Goal: Task Accomplishment & Management: Manage account settings

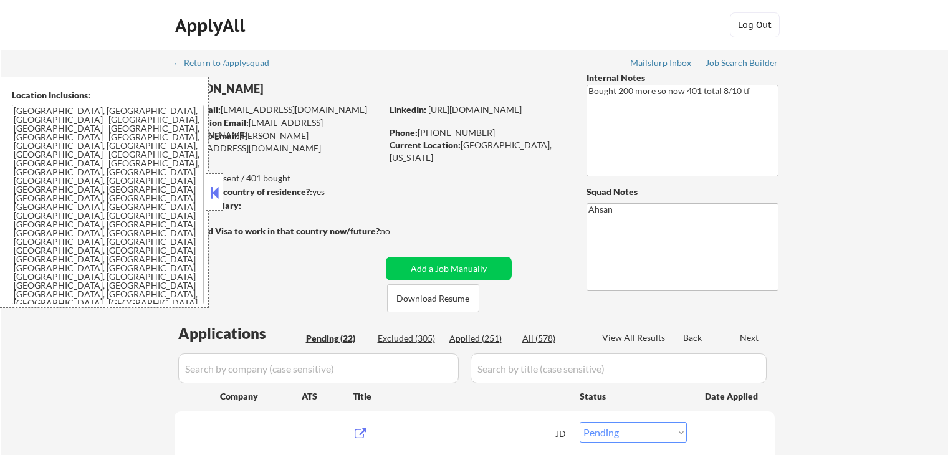
select select ""pending""
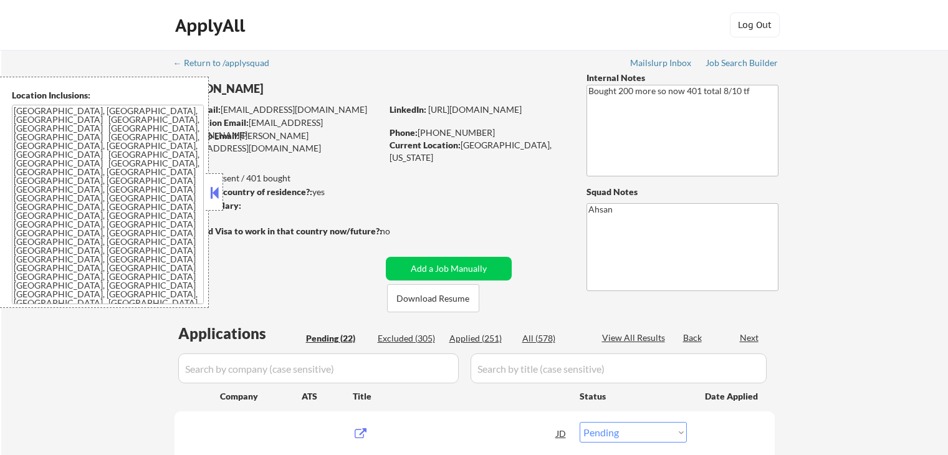
select select ""pending""
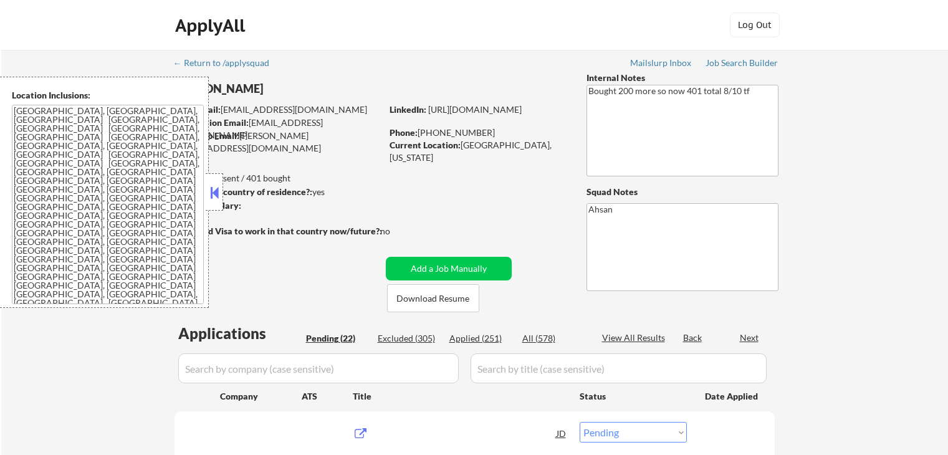
select select ""pending""
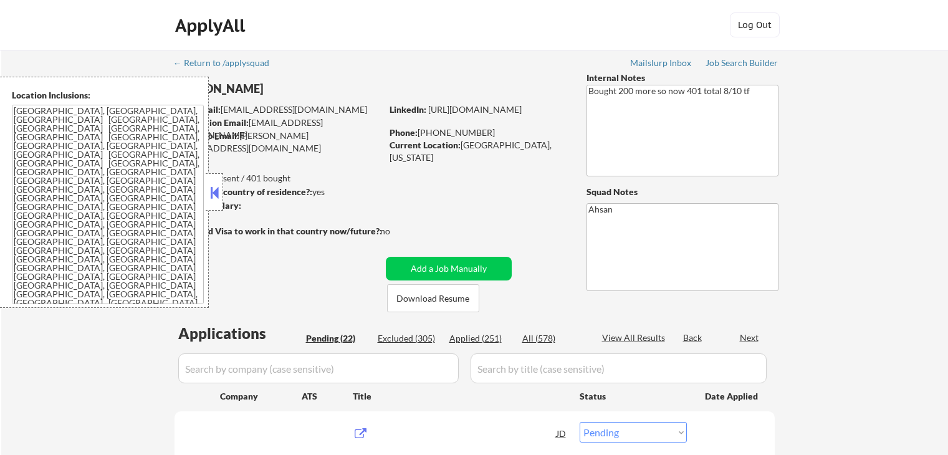
select select ""pending""
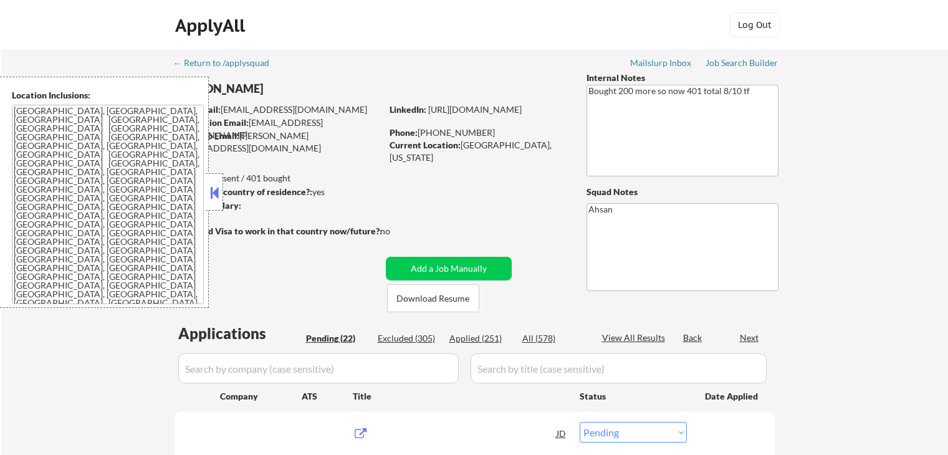
select select ""pending""
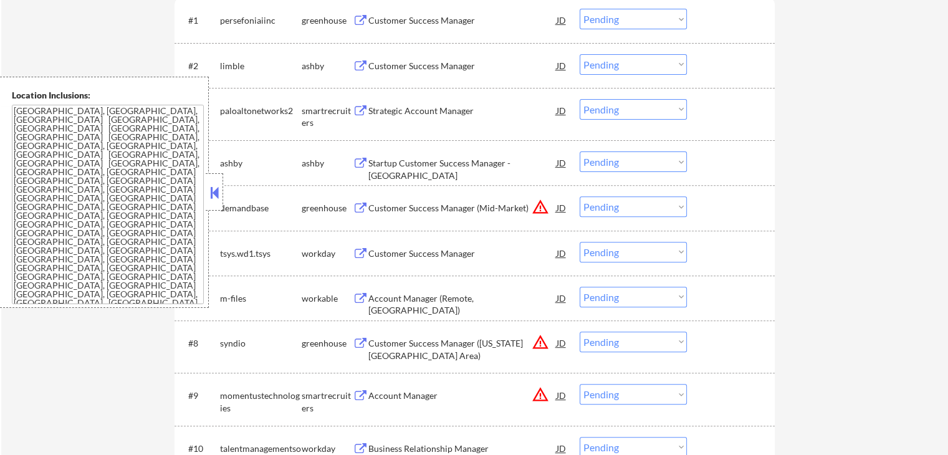
scroll to position [415, 0]
click at [389, 19] on div "Customer Success Manager" at bounding box center [462, 18] width 188 height 12
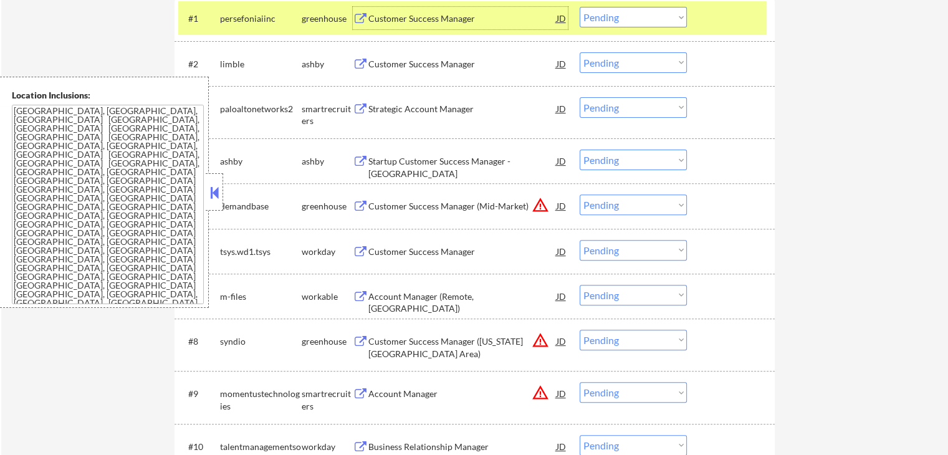
click at [361, 68] on button at bounding box center [361, 65] width 16 height 12
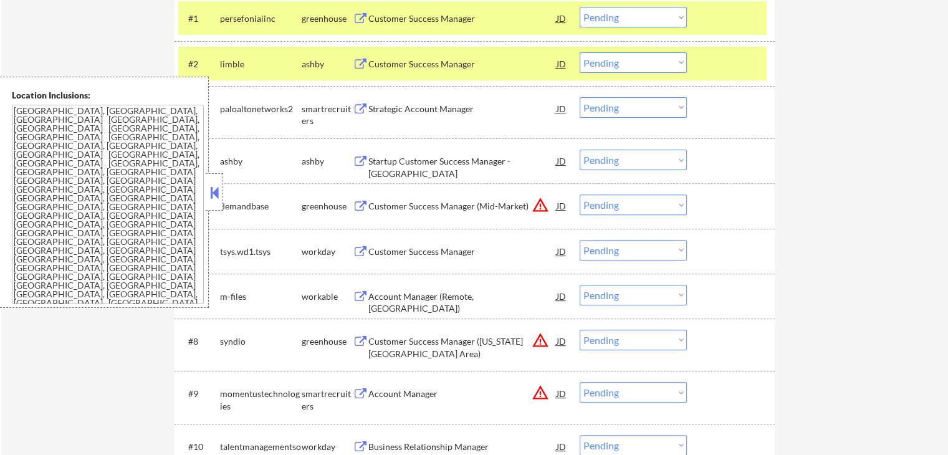
click at [384, 108] on div "Strategic Account Manager" at bounding box center [462, 109] width 188 height 12
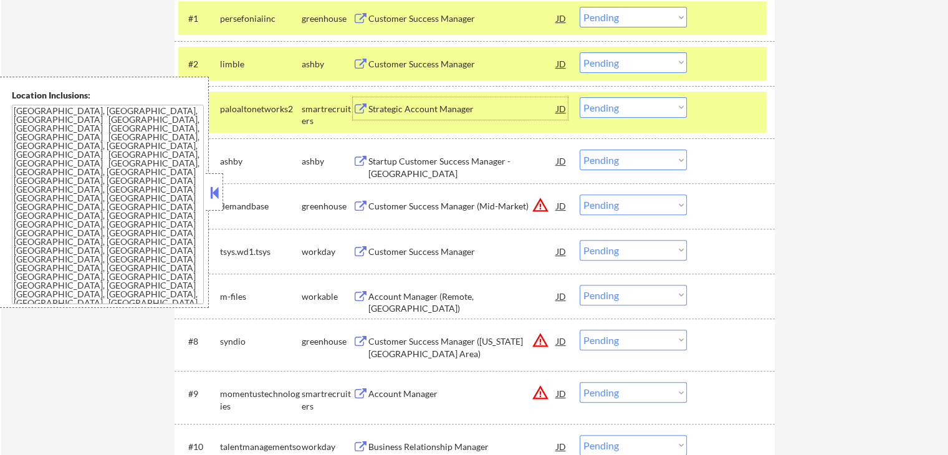
click at [390, 155] on div "Startup Customer Success Manager - [GEOGRAPHIC_DATA]" at bounding box center [462, 167] width 188 height 24
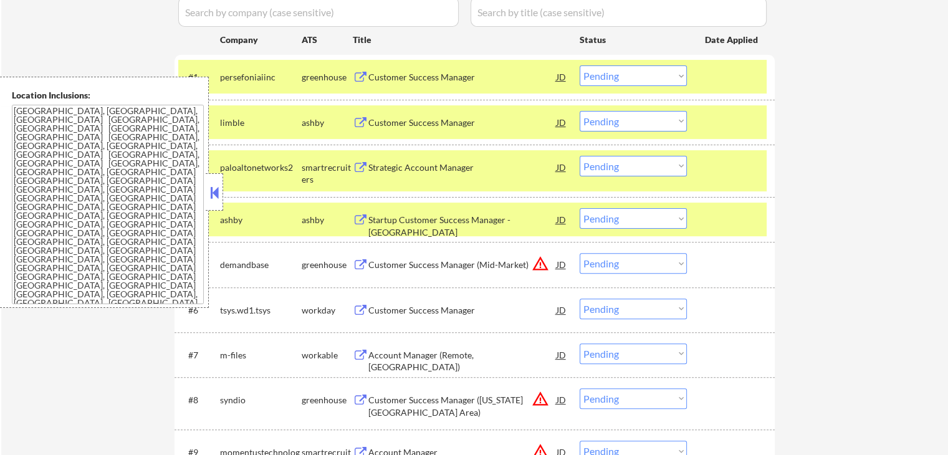
scroll to position [332, 0]
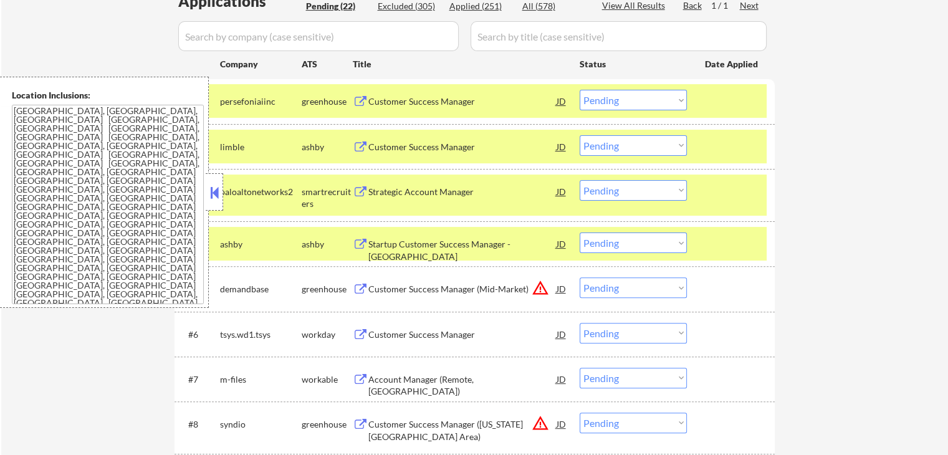
click at [611, 103] on select "Choose an option... Pending Applied Excluded (Questions) Excluded (Expired) Exc…" at bounding box center [633, 100] width 107 height 21
click at [580, 90] on select "Choose an option... Pending Applied Excluded (Questions) Excluded (Expired) Exc…" at bounding box center [633, 100] width 107 height 21
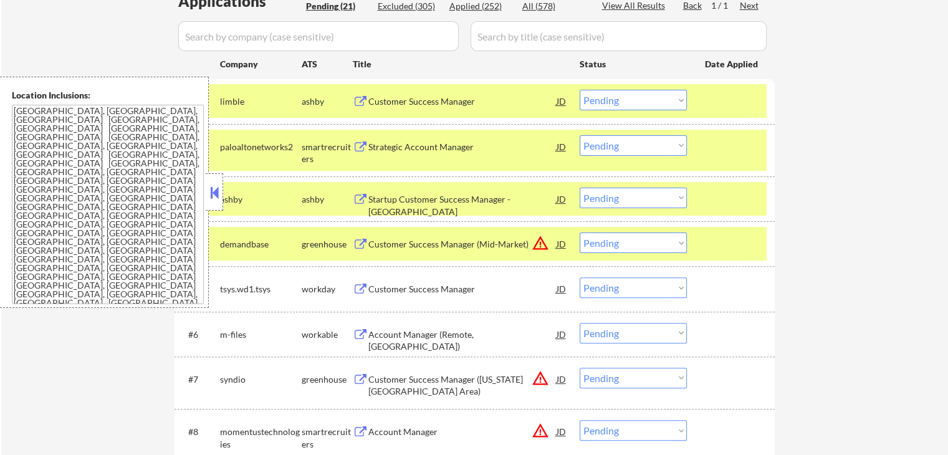
drag, startPoint x: 611, startPoint y: 100, endPoint x: 616, endPoint y: 107, distance: 8.5
click at [611, 100] on select "Choose an option... Pending Applied Excluded (Questions) Excluded (Expired) Exc…" at bounding box center [633, 100] width 107 height 21
click at [580, 90] on select "Choose an option... Pending Applied Excluded (Questions) Excluded (Expired) Exc…" at bounding box center [633, 100] width 107 height 21
select select ""pending""
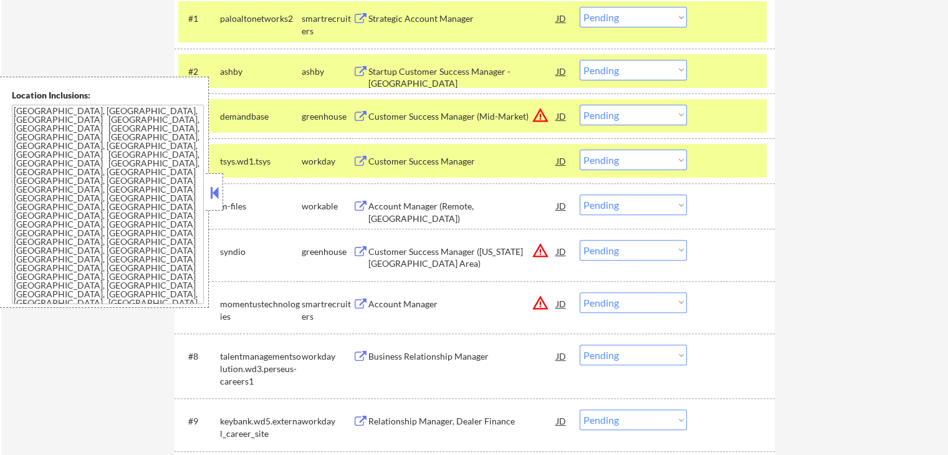
scroll to position [499, 0]
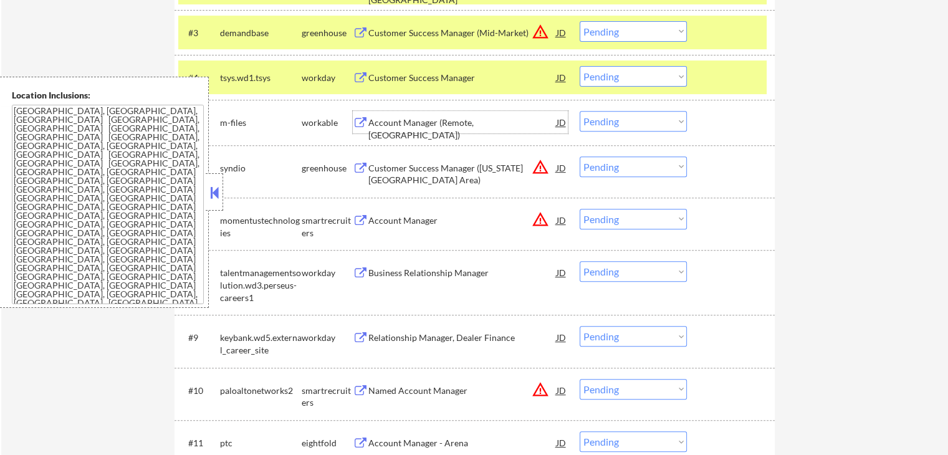
click at [389, 124] on div "Account Manager (Remote, [GEOGRAPHIC_DATA])" at bounding box center [462, 129] width 188 height 24
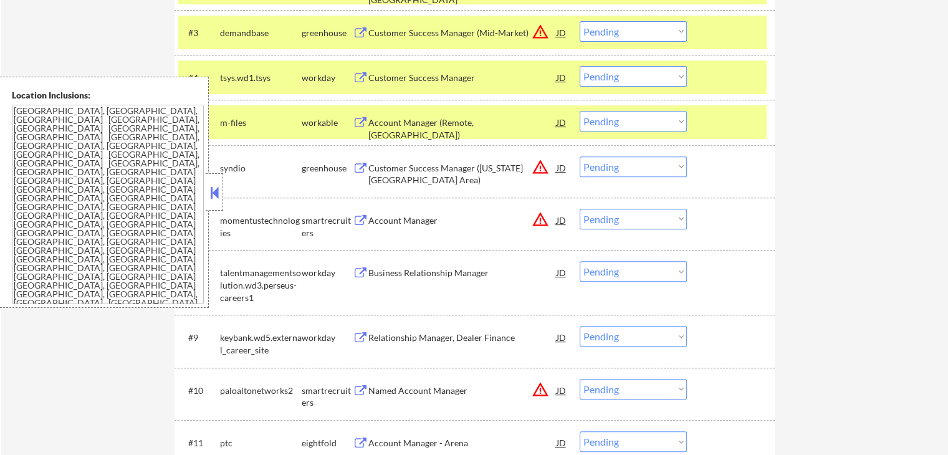
click at [371, 230] on div "Account Manager" at bounding box center [462, 220] width 188 height 22
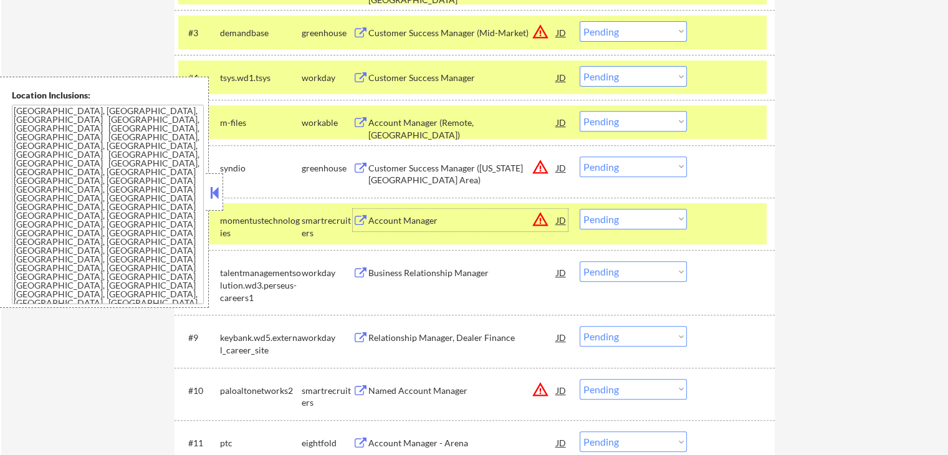
click at [608, 125] on select "Choose an option... Pending Applied Excluded (Questions) Excluded (Expired) Exc…" at bounding box center [633, 121] width 107 height 21
click at [580, 111] on select "Choose an option... Pending Applied Excluded (Questions) Excluded (Expired) Exc…" at bounding box center [633, 121] width 107 height 21
select select ""pending""
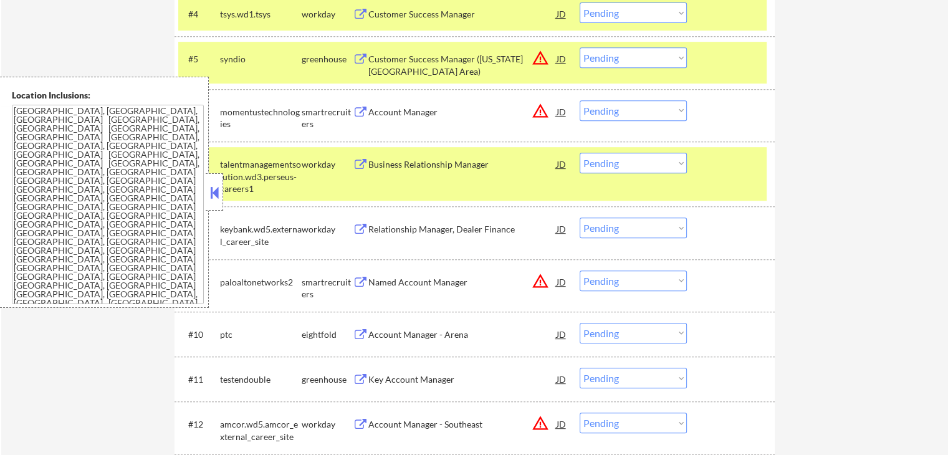
scroll to position [581, 0]
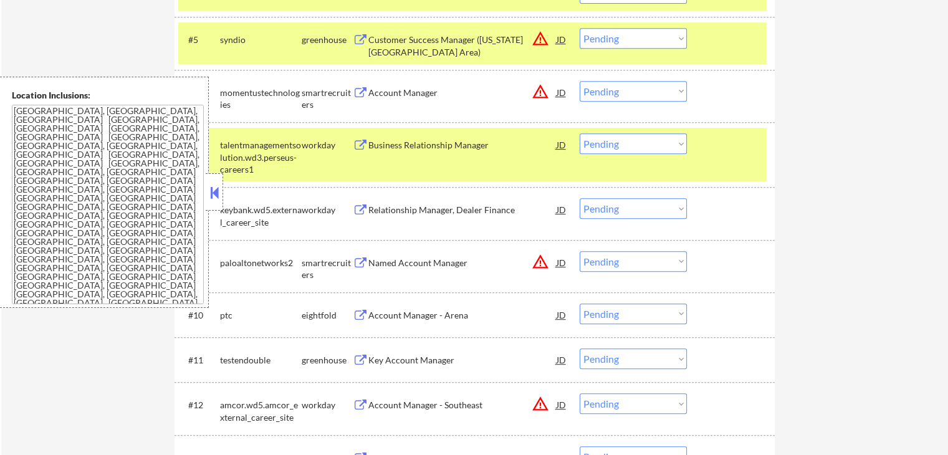
click at [623, 92] on select "Choose an option... Pending Applied Excluded (Questions) Excluded (Expired) Exc…" at bounding box center [633, 91] width 107 height 21
click at [580, 81] on select "Choose an option... Pending Applied Excluded (Questions) Excluded (Expired) Exc…" at bounding box center [633, 91] width 107 height 21
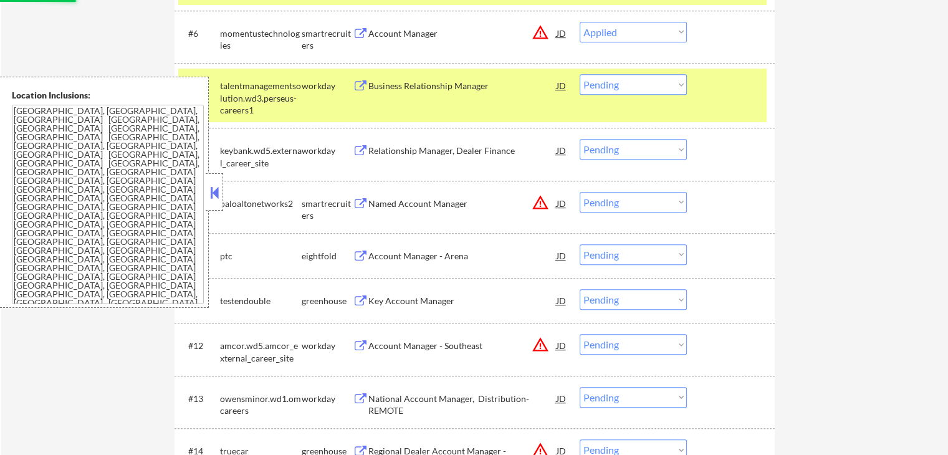
scroll to position [664, 0]
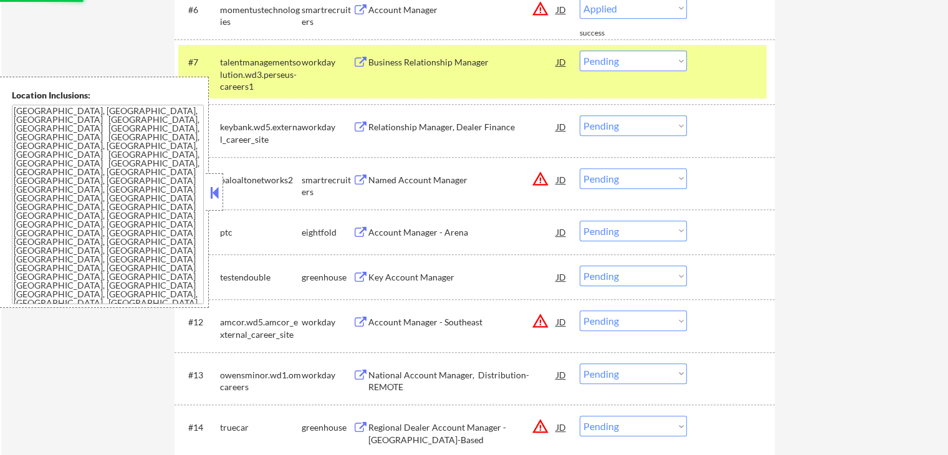
select select ""pending""
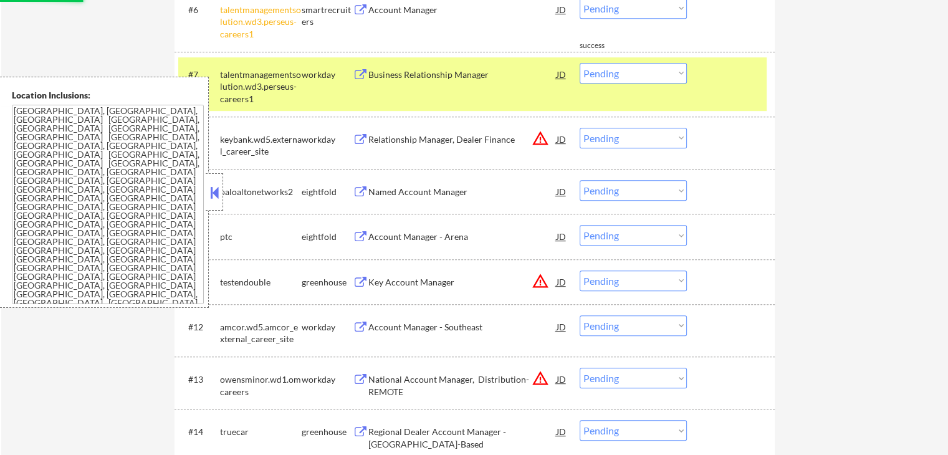
click at [390, 276] on div "Key Account Manager" at bounding box center [462, 282] width 188 height 12
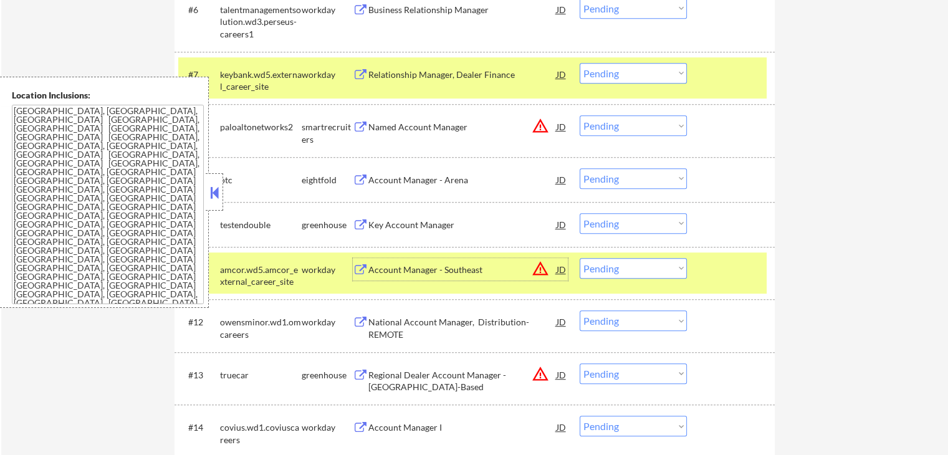
click at [406, 215] on div "Key Account Manager" at bounding box center [462, 224] width 188 height 22
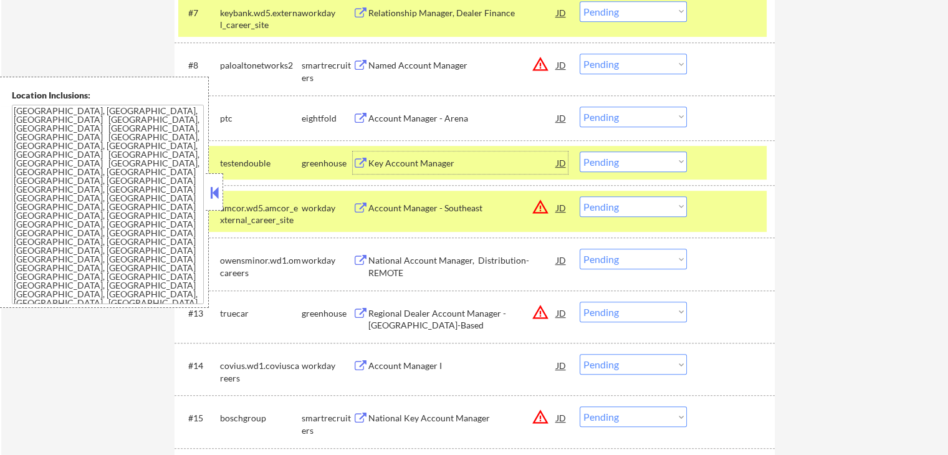
scroll to position [748, 0]
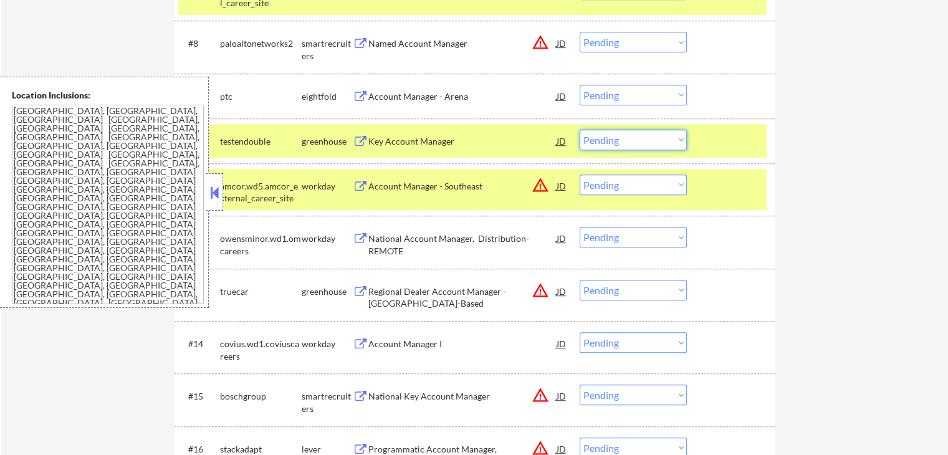
drag, startPoint x: 603, startPoint y: 140, endPoint x: 609, endPoint y: 148, distance: 9.3
click at [603, 140] on select "Choose an option... Pending Applied Excluded (Questions) Excluded (Expired) Exc…" at bounding box center [633, 140] width 107 height 21
click at [580, 130] on select "Choose an option... Pending Applied Excluded (Questions) Excluded (Expired) Exc…" at bounding box center [633, 140] width 107 height 21
select select ""pending""
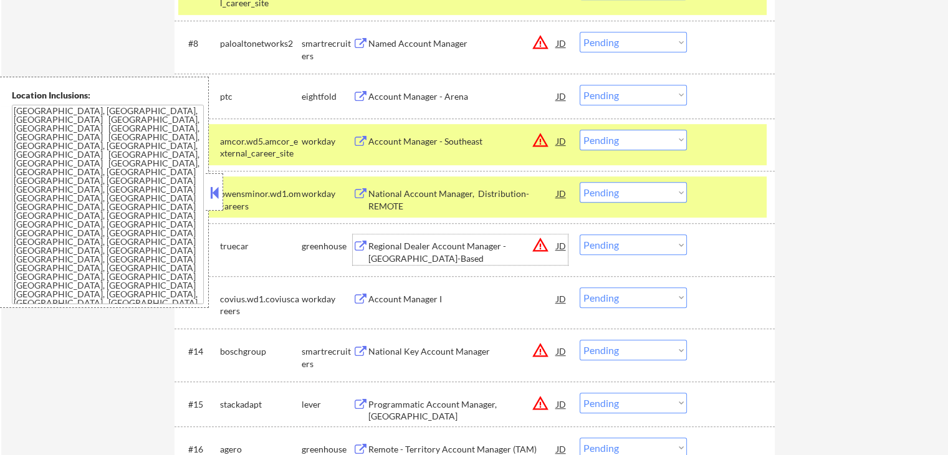
click at [382, 256] on div "Regional Dealer Account Manager - [GEOGRAPHIC_DATA]-Based" at bounding box center [462, 252] width 188 height 24
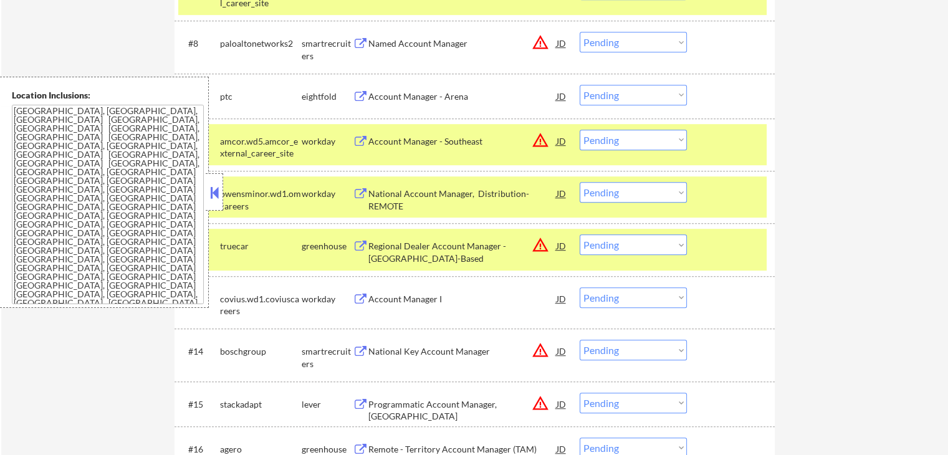
click at [366, 361] on div "National Key Account Manager JD warning_amber" at bounding box center [460, 351] width 215 height 22
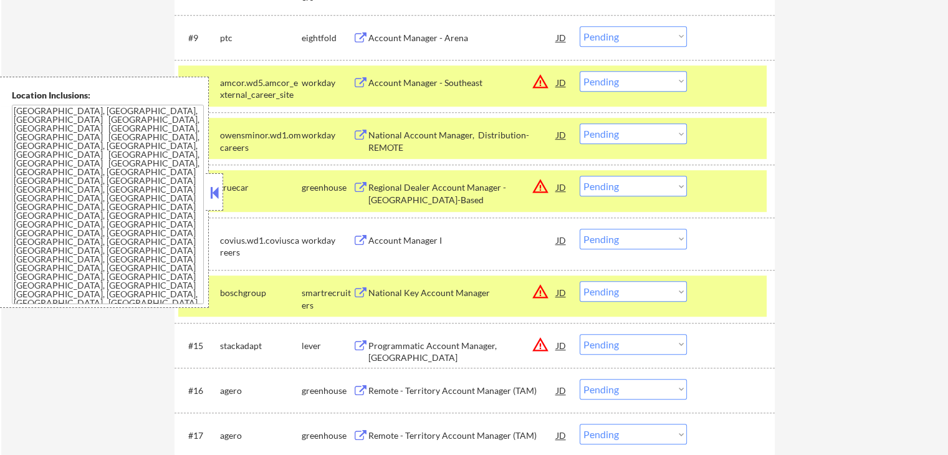
scroll to position [831, 0]
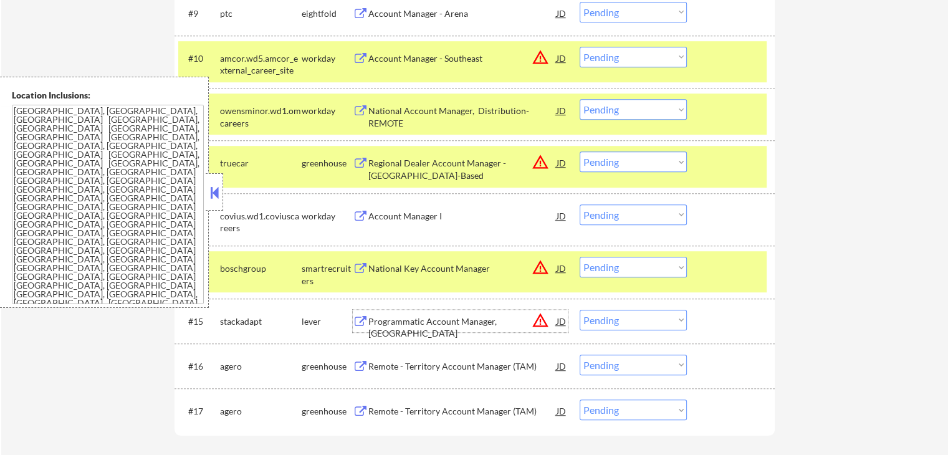
click at [375, 320] on div "Programmatic Account Manager, [GEOGRAPHIC_DATA]" at bounding box center [462, 327] width 188 height 24
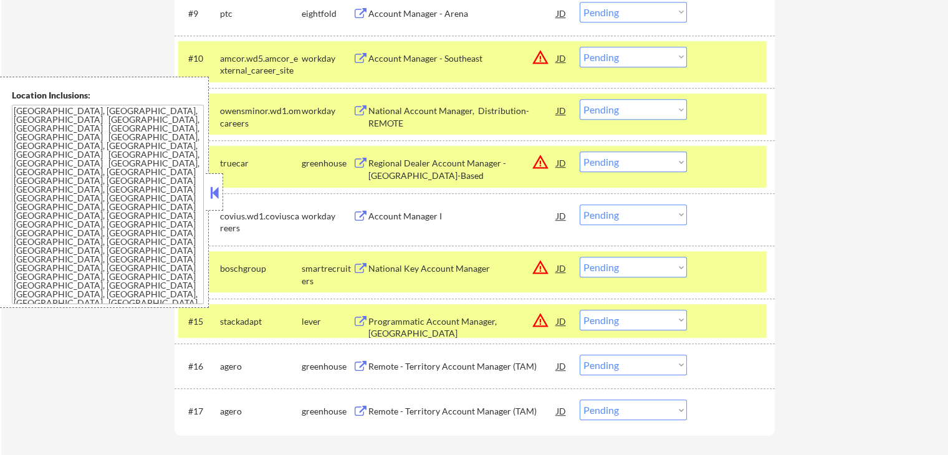
click at [386, 361] on div "Remote - Territory Account Manager (TAM)" at bounding box center [462, 366] width 188 height 12
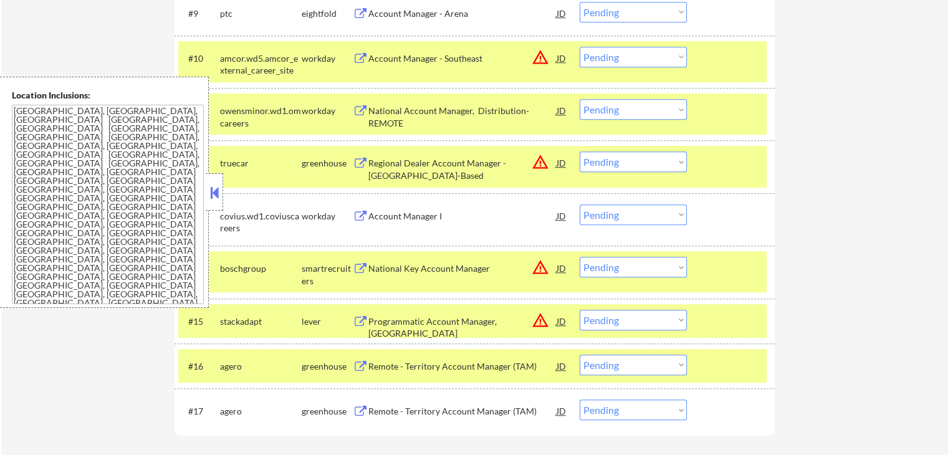
click at [376, 407] on div "Remote - Territory Account Manager (TAM)" at bounding box center [462, 411] width 188 height 12
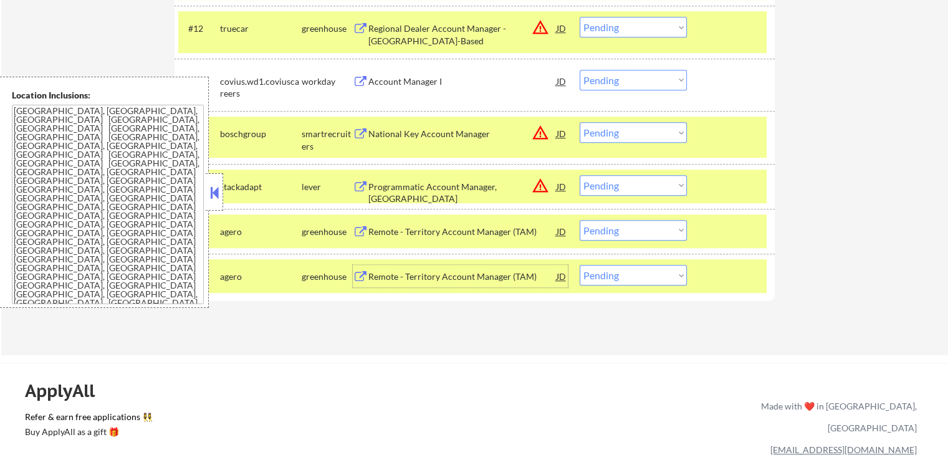
scroll to position [997, 0]
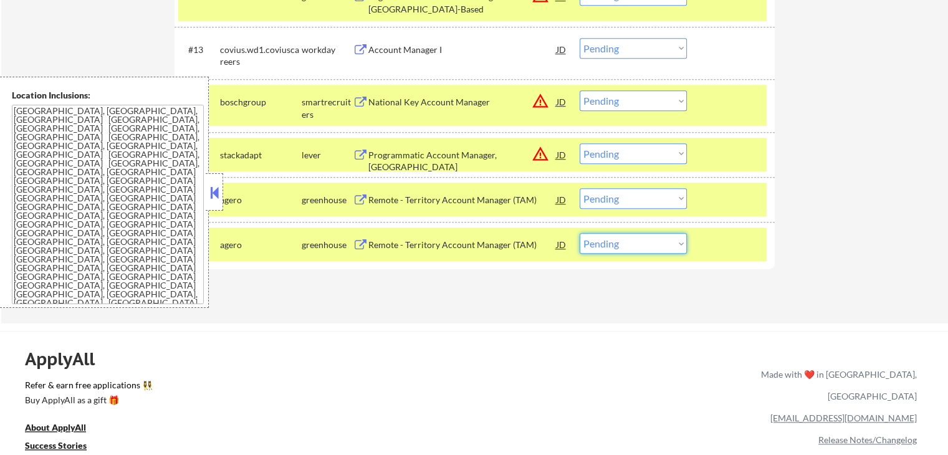
click at [622, 252] on select "Choose an option... Pending Applied Excluded (Questions) Excluded (Expired) Exc…" at bounding box center [633, 243] width 107 height 21
select select ""excluded__expired_""
click at [580, 233] on select "Choose an option... Pending Applied Excluded (Questions) Excluded (Expired) Exc…" at bounding box center [633, 243] width 107 height 21
click at [627, 193] on select "Choose an option... Pending Applied Excluded (Questions) Excluded (Expired) Exc…" at bounding box center [633, 198] width 107 height 21
click at [472, 206] on div "Remote - Territory Account Manager (TAM)" at bounding box center [462, 199] width 188 height 22
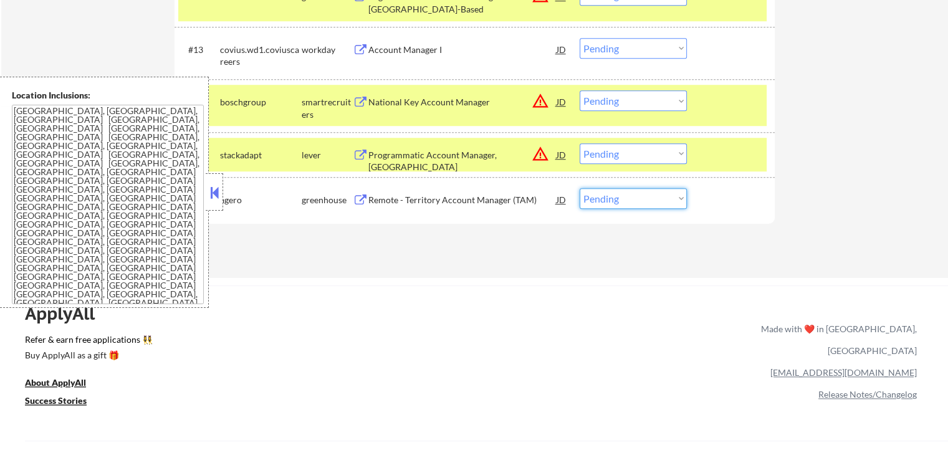
click at [607, 194] on select "Choose an option... Pending Applied Excluded (Questions) Excluded (Expired) Exc…" at bounding box center [633, 198] width 107 height 21
select select ""excluded__expired_""
click at [580, 188] on select "Choose an option... Pending Applied Excluded (Questions) Excluded (Expired) Exc…" at bounding box center [633, 198] width 107 height 21
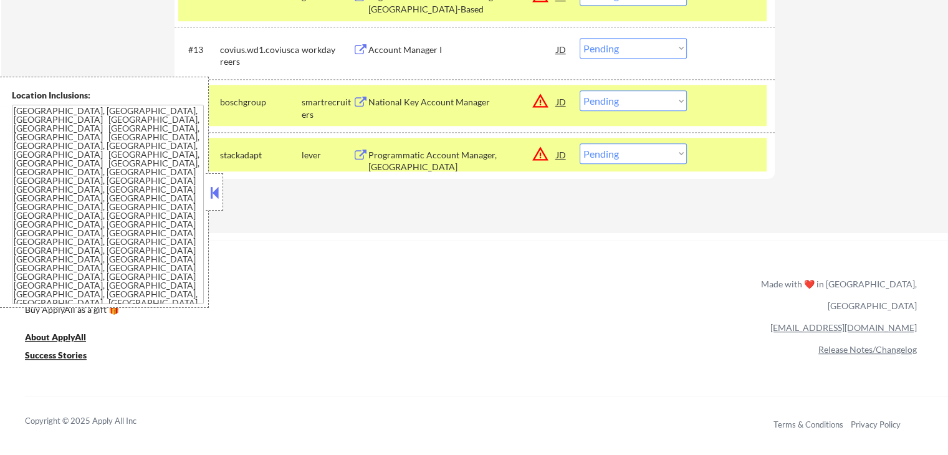
click at [575, 153] on div "#15 stackadapt lever Programmatic Account Manager, [GEOGRAPHIC_DATA][PERSON_NAM…" at bounding box center [472, 155] width 588 height 34
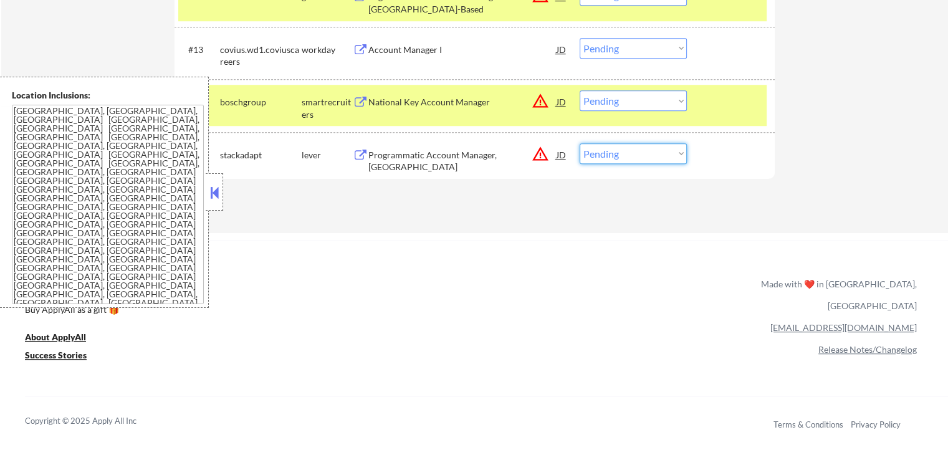
click at [658, 151] on select "Choose an option... Pending Applied Excluded (Questions) Excluded (Expired) Exc…" at bounding box center [633, 153] width 107 height 21
select select ""excluded""
click at [580, 143] on select "Choose an option... Pending Applied Excluded (Questions) Excluded (Expired) Exc…" at bounding box center [633, 153] width 107 height 21
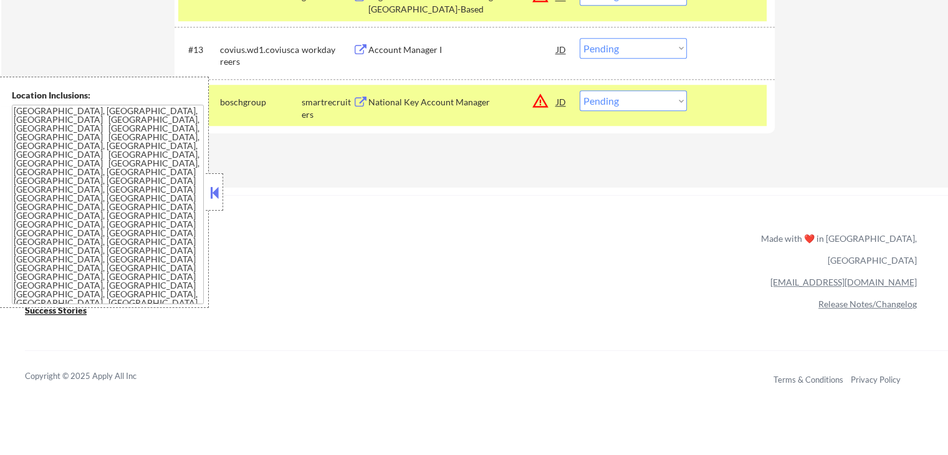
scroll to position [914, 0]
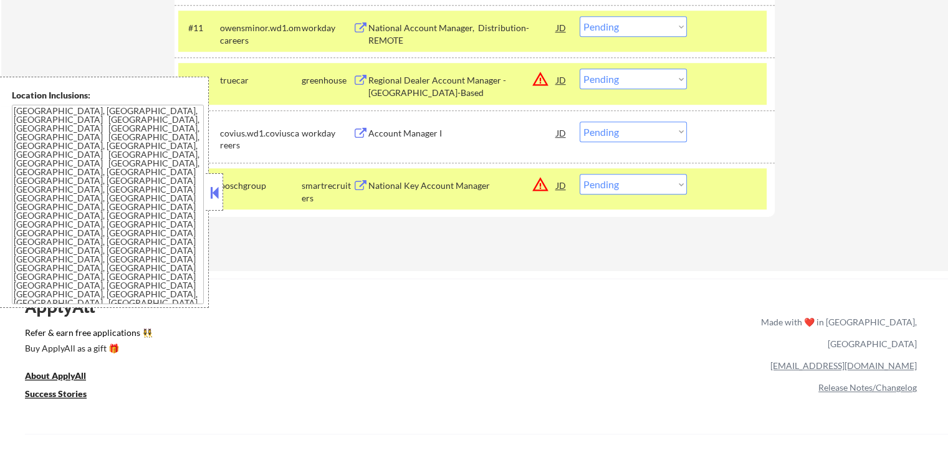
drag, startPoint x: 636, startPoint y: 77, endPoint x: 633, endPoint y: 87, distance: 10.4
click at [636, 77] on select "Choose an option... Pending Applied Excluded (Questions) Excluded (Expired) Exc…" at bounding box center [633, 79] width 107 height 21
click at [580, 69] on select "Choose an option... Pending Applied Excluded (Questions) Excluded (Expired) Exc…" at bounding box center [633, 79] width 107 height 21
select select ""pending""
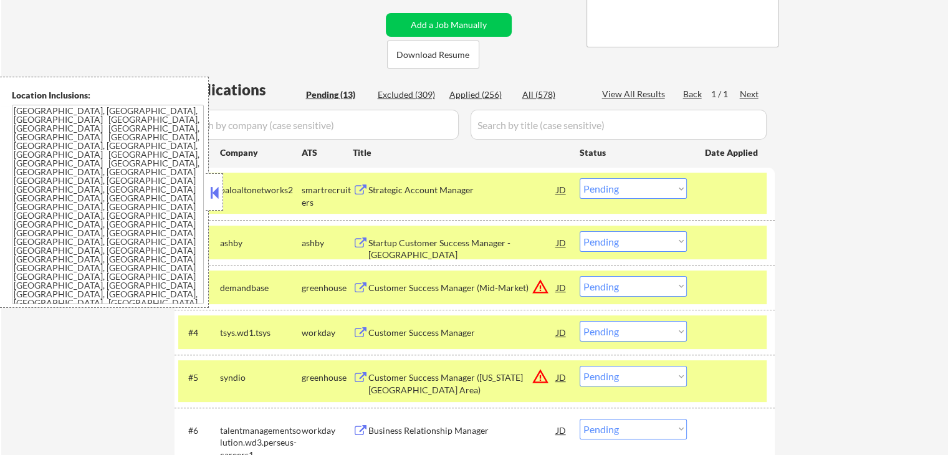
scroll to position [83, 0]
